Goal: Navigation & Orientation: Find specific page/section

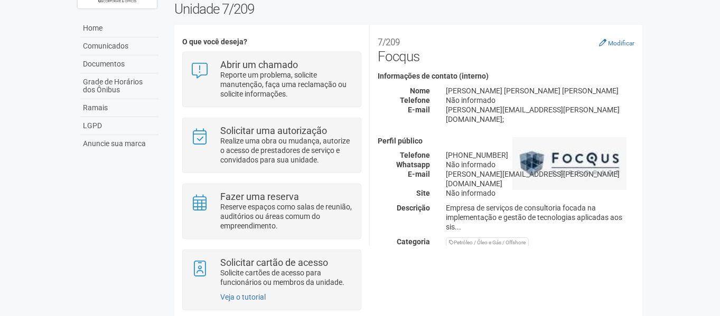
scroll to position [26, 0]
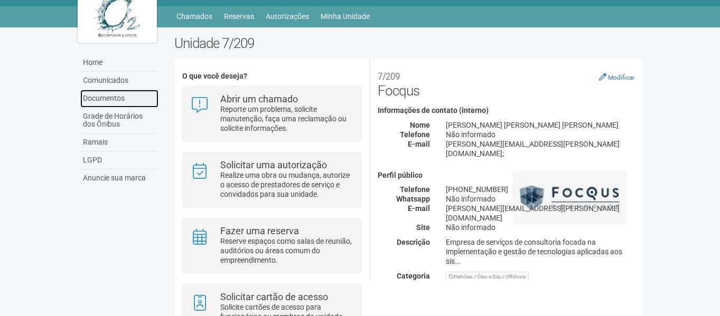
click at [115, 101] on link "Documentos" at bounding box center [119, 99] width 78 height 18
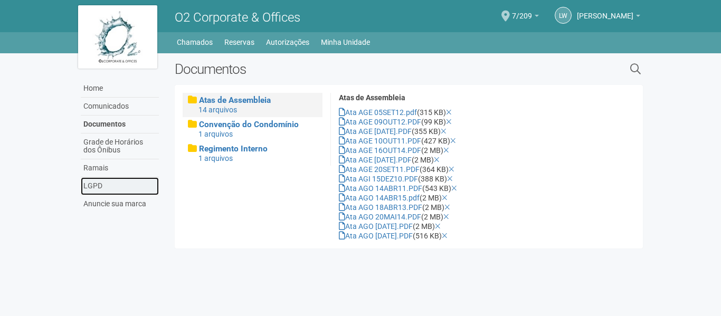
click at [109, 184] on link "LGPD" at bounding box center [120, 186] width 78 height 18
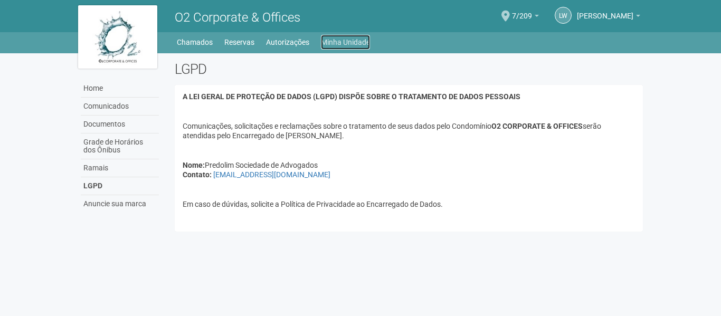
click at [341, 44] on link "Minha Unidade" at bounding box center [345, 42] width 49 height 15
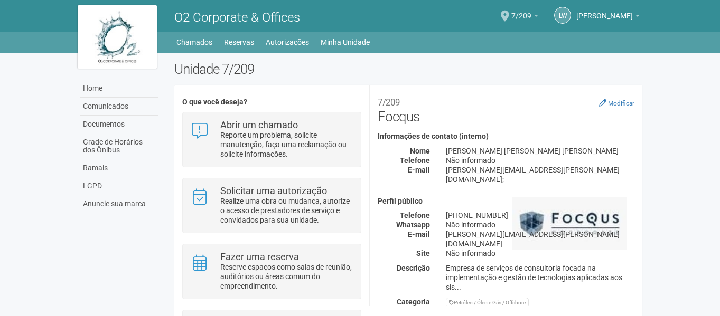
click at [531, 20] on span "7/209" at bounding box center [521, 11] width 20 height 18
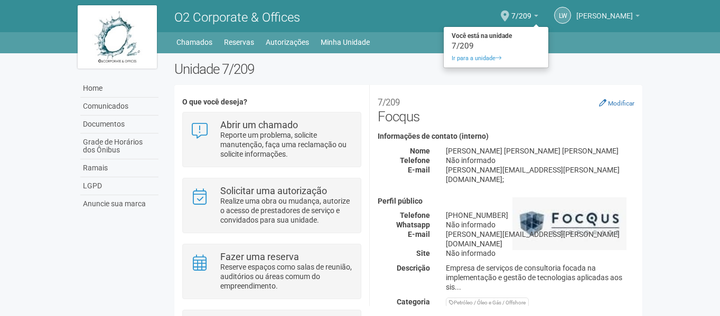
click at [615, 15] on span "[PERSON_NAME]" at bounding box center [604, 11] width 56 height 18
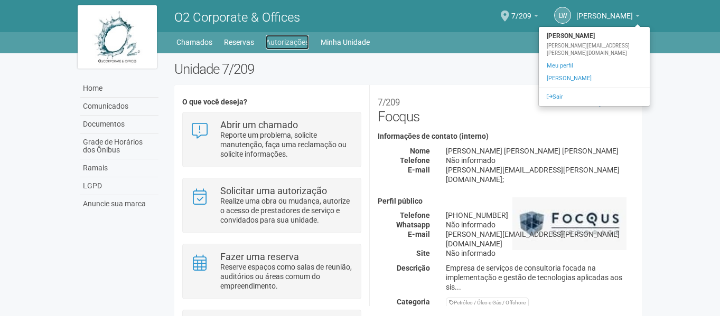
click at [278, 45] on link "Autorizações" at bounding box center [287, 42] width 43 height 15
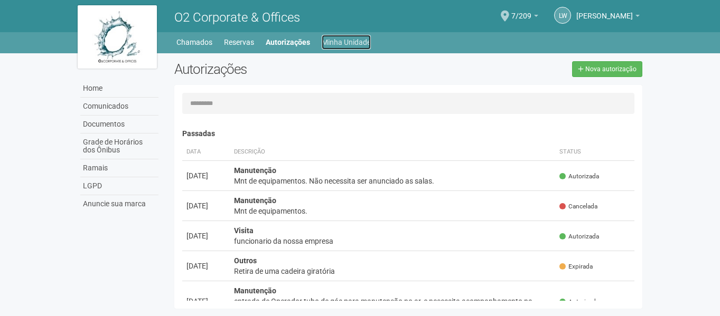
click at [346, 40] on link "Minha Unidade" at bounding box center [346, 42] width 49 height 15
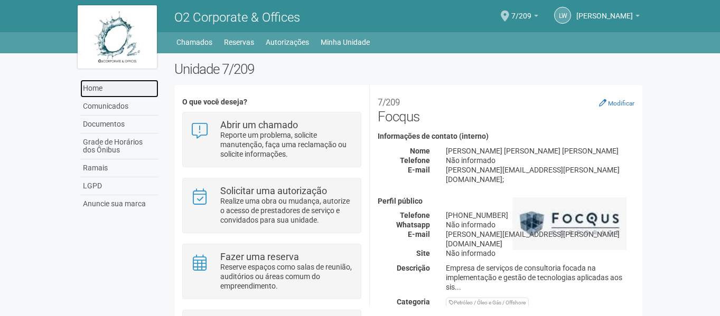
click at [95, 89] on link "Home" at bounding box center [119, 89] width 78 height 18
